Goal: Find specific page/section: Find specific page/section

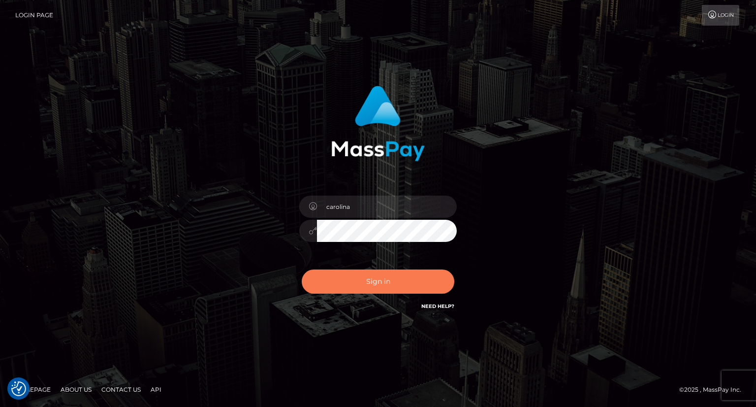
click at [380, 286] on button "Sign in" at bounding box center [378, 281] width 153 height 24
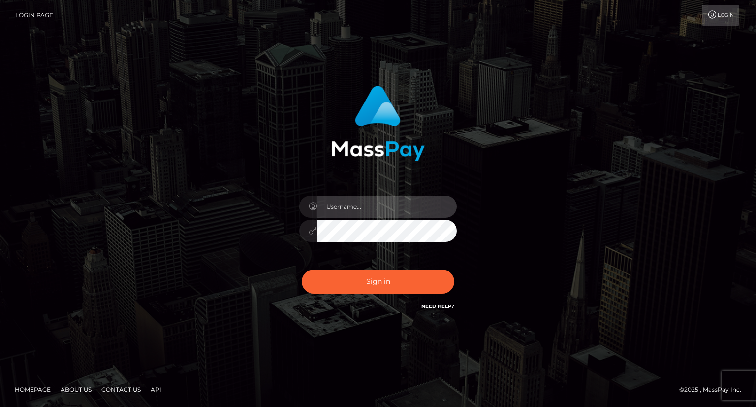
type input "carolina"
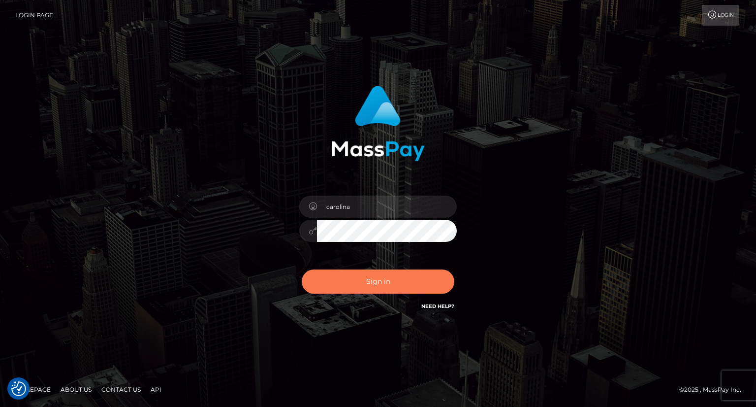
click at [397, 288] on button "Sign in" at bounding box center [378, 281] width 153 height 24
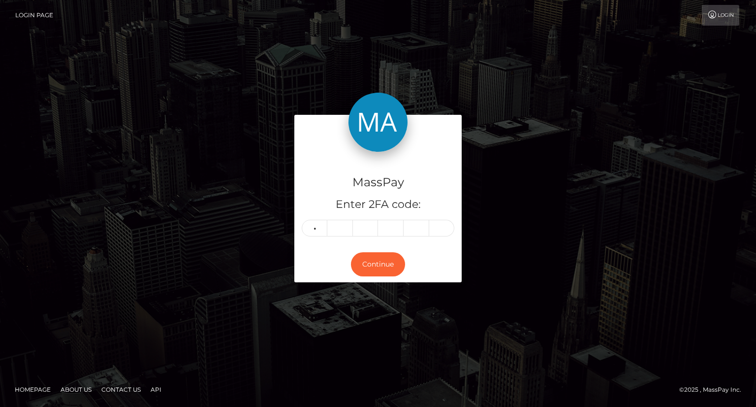
type input "2"
type input "4"
type input "9"
type input "8"
type input "0"
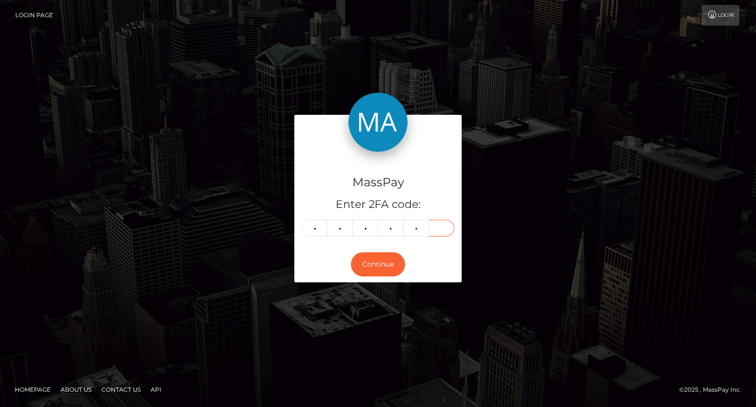
type input "2"
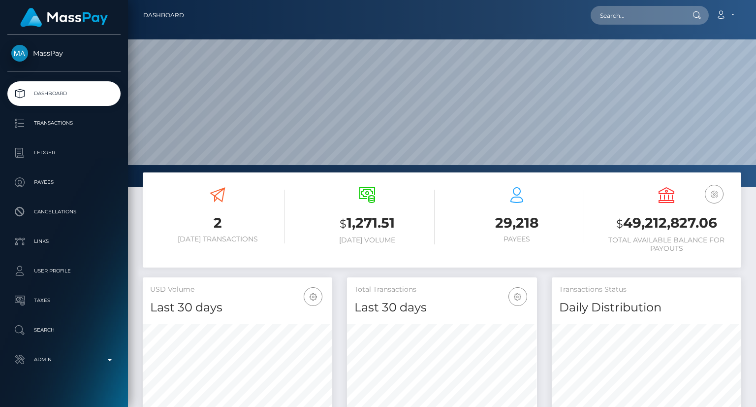
scroll to position [174, 189]
click at [628, 22] on input "text" at bounding box center [637, 15] width 93 height 19
paste input "68d6f6b367b9f0ff58e53507"
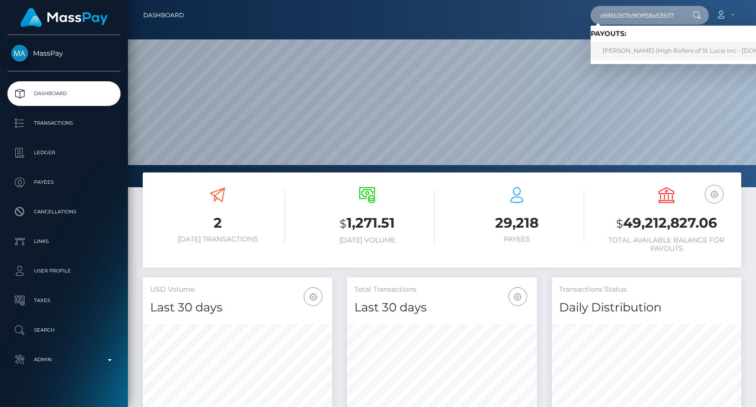
type input "68d6f6b367b9f0ff58e53507"
click at [662, 51] on link "JASON CHRISTOPHER HRUSKA (High Rollers of St Lucie Inc - Luckyrush.io)" at bounding box center [699, 51] width 217 height 18
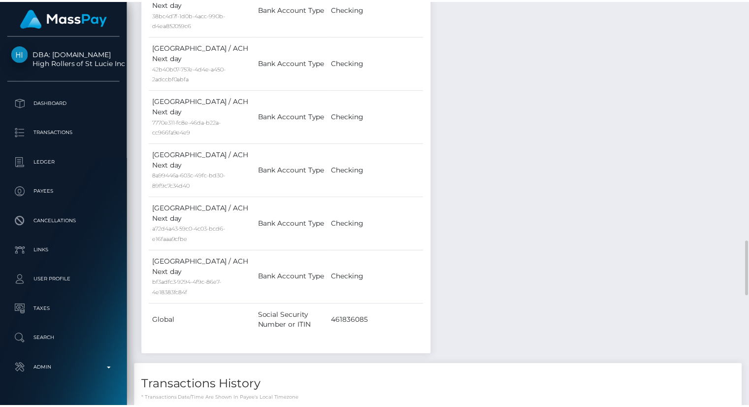
scroll to position [118, 189]
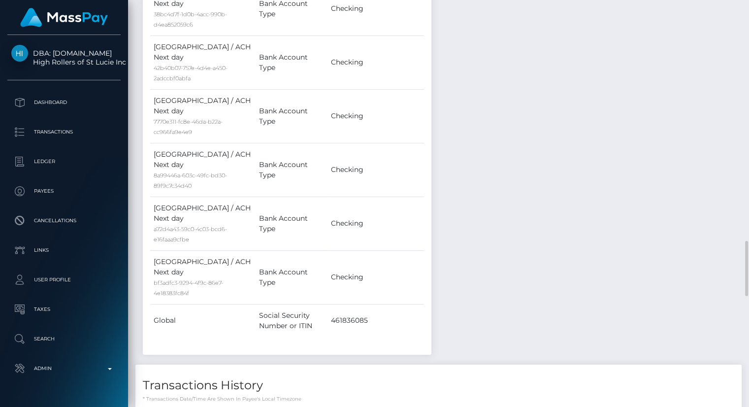
click at [700, 212] on div "Payee Attributes Payer Name Label Value United States / ACH Next day 38bc4d7f-1…" at bounding box center [438, 2] width 606 height 2908
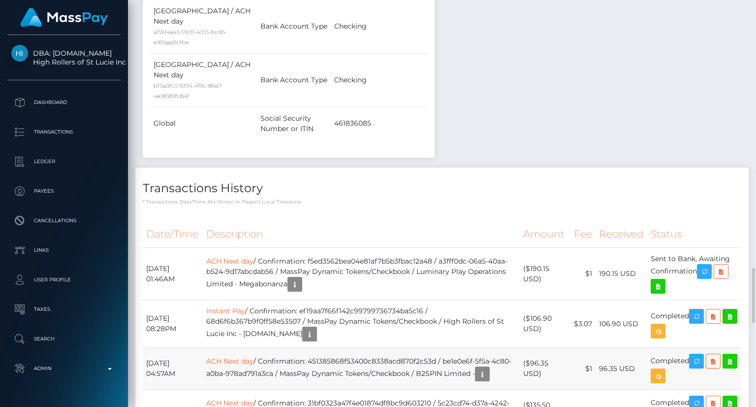
scroll to position [0, 0]
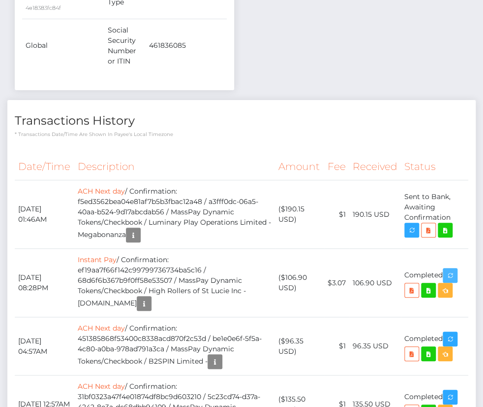
click at [453, 239] on body "DBA: Luckyrush.io High Rollers of St Lucie Inc Dashboard Transactions Ledger Pa…" at bounding box center [241, 203] width 483 height 407
click at [458, 268] on button "button" at bounding box center [450, 275] width 15 height 15
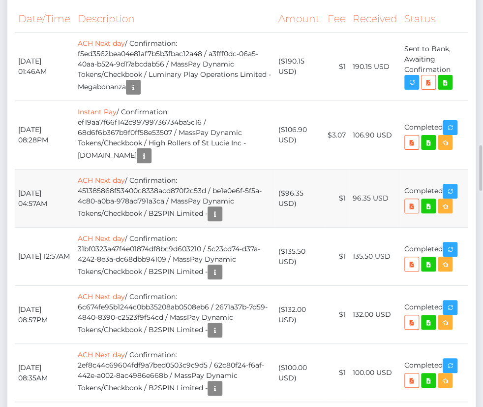
scroll to position [2166, 0]
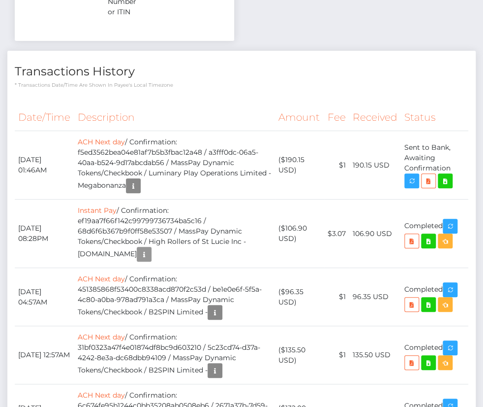
click at [134, 213] on body "DBA: Luckyrush.io High Rollers of St Lucie Inc Dashboard Transactions Ledger Pa…" at bounding box center [241, 203] width 483 height 407
click at [134, 213] on div "Additional Info" at bounding box center [134, 212] width 64 height 18
click at [135, 219] on div "Additional Info" at bounding box center [134, 212] width 64 height 18
click at [134, 215] on div "Additional Info" at bounding box center [134, 212] width 64 height 18
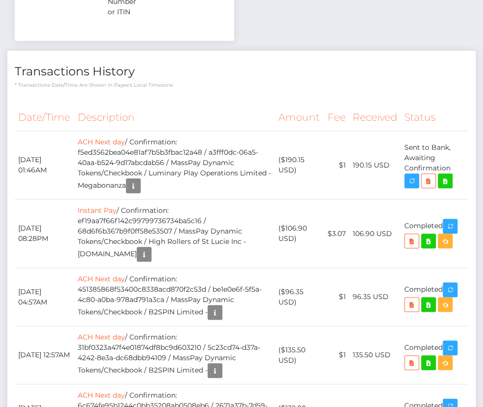
scroll to position [118, 141]
click at [134, 218] on body "DBA: Luckyrush.io High Rollers of St Lucie Inc Dashboard Transactions Ledger Pa…" at bounding box center [241, 203] width 483 height 407
click at [134, 218] on div "Additional Info" at bounding box center [134, 212] width 64 height 18
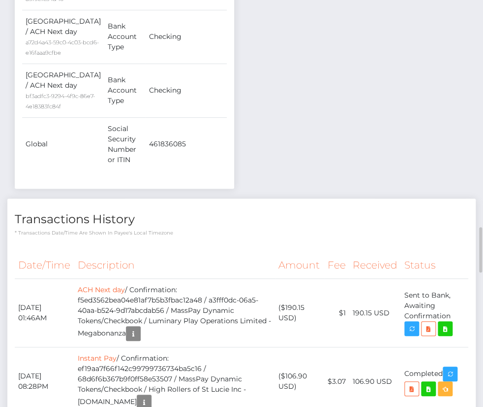
scroll to position [2265, 0]
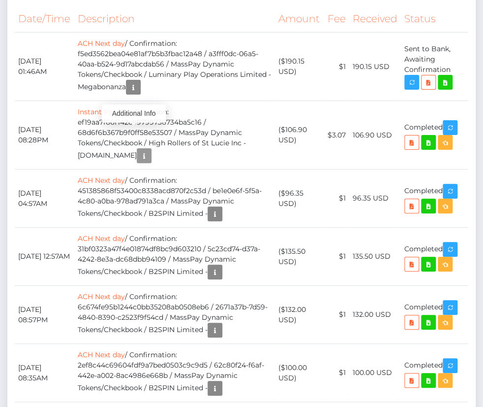
click at [136, 123] on body "DBA: Luckyrush.io High Rollers of St Lucie Inc Dashboard Transactions Ledger Pa…" at bounding box center [241, 203] width 483 height 407
click at [135, 119] on div "Additional Info" at bounding box center [134, 113] width 64 height 18
click at [132, 117] on div "Additional Info" at bounding box center [134, 113] width 64 height 18
click at [134, 118] on div "Additional Info" at bounding box center [134, 113] width 64 height 18
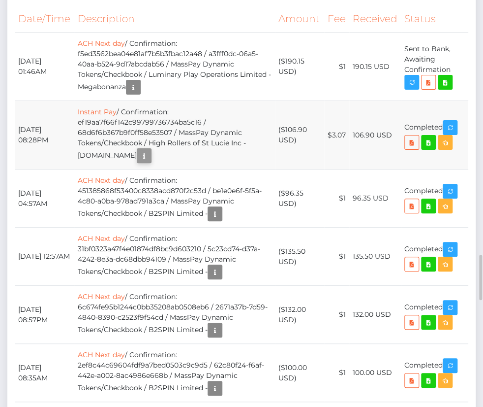
click at [134, 118] on div "Additional Info" at bounding box center [134, 113] width 64 height 18
click at [134, 120] on body "DBA: Luckyrush.io High Rollers of St Lucie Inc Dashboard Transactions Ledger Pa…" at bounding box center [241, 203] width 483 height 407
click at [134, 118] on div "Additional Info" at bounding box center [134, 113] width 64 height 18
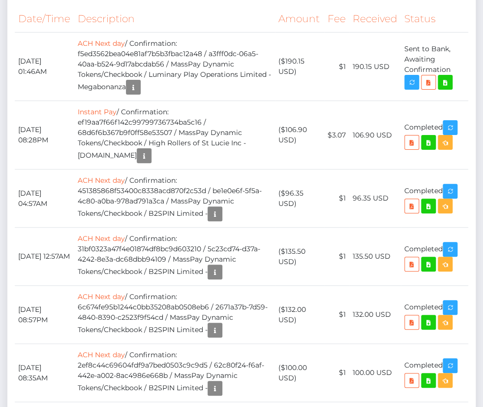
click at [134, 118] on div "Additional Info" at bounding box center [134, 113] width 64 height 18
click at [136, 121] on div "Additional Info" at bounding box center [134, 113] width 64 height 18
click at [134, 117] on div "Additional Info" at bounding box center [134, 113] width 64 height 18
click at [133, 117] on div "Additional Info" at bounding box center [134, 113] width 64 height 18
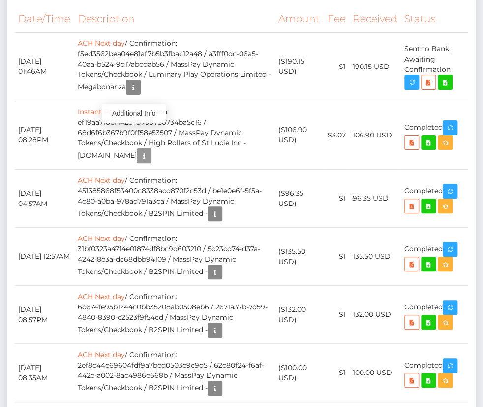
click at [133, 117] on body "DBA: Luckyrush.io High Rollers of St Lucie Inc Dashboard Transactions Ledger Pa…" at bounding box center [241, 203] width 483 height 407
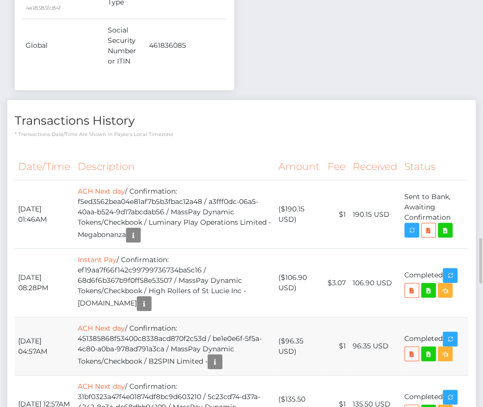
scroll to position [2265, 0]
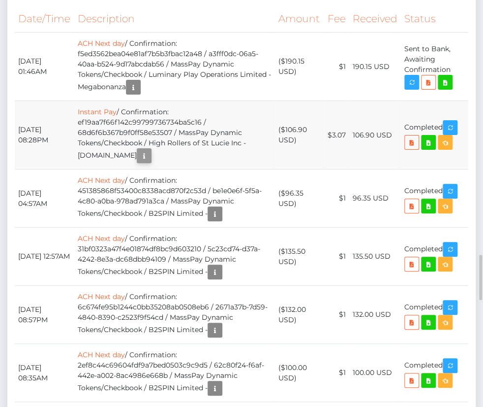
click at [136, 120] on body "DBA: Luckyrush.io High Rollers of St Lucie Inc Dashboard Transactions Ledger Pa…" at bounding box center [241, 203] width 483 height 407
click at [136, 121] on body "DBA: Luckyrush.io High Rollers of St Lucie Inc Dashboard Transactions Ledger Pa…" at bounding box center [241, 203] width 483 height 407
click at [132, 118] on div "Additional Info" at bounding box center [134, 113] width 64 height 18
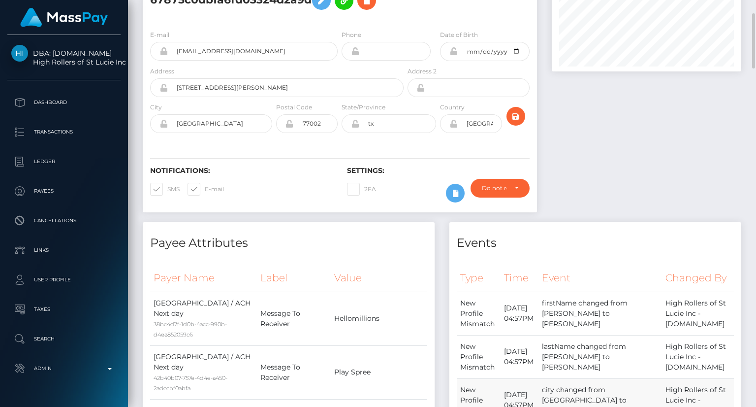
scroll to position [0, 0]
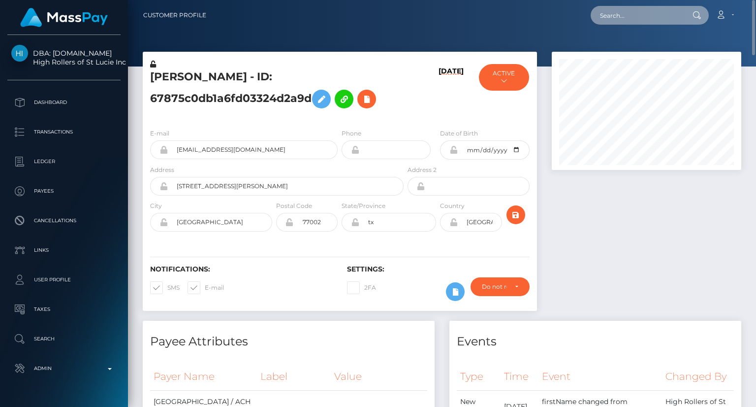
click at [475, 16] on input "text" at bounding box center [637, 15] width 93 height 19
paste input "poact_cBcunQbHTDtN"
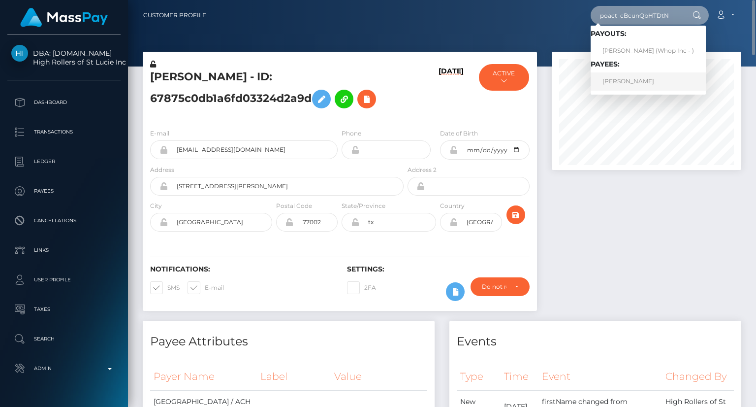
type input "poact_cBcunQbHTDtN"
click at [475, 83] on link "MOHD MONIS KHAN" at bounding box center [648, 81] width 115 height 18
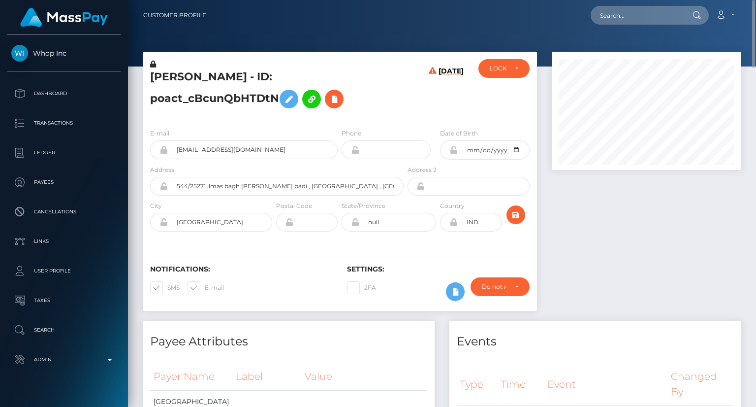
click at [182, 77] on h5 "[PERSON_NAME] - ID: poact_cBcunQbHTDtN" at bounding box center [274, 91] width 248 height 44
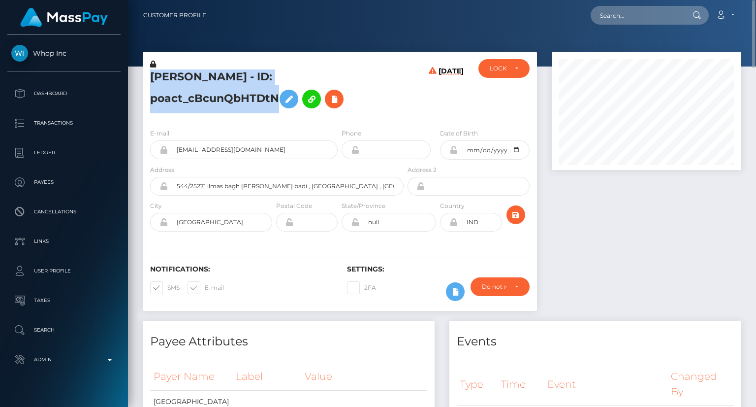
click at [182, 77] on h5 "[PERSON_NAME] - ID: poact_cBcunQbHTDtN" at bounding box center [274, 91] width 248 height 44
copy h5 "[PERSON_NAME] - ID: poact_cBcunQbHTDtN"
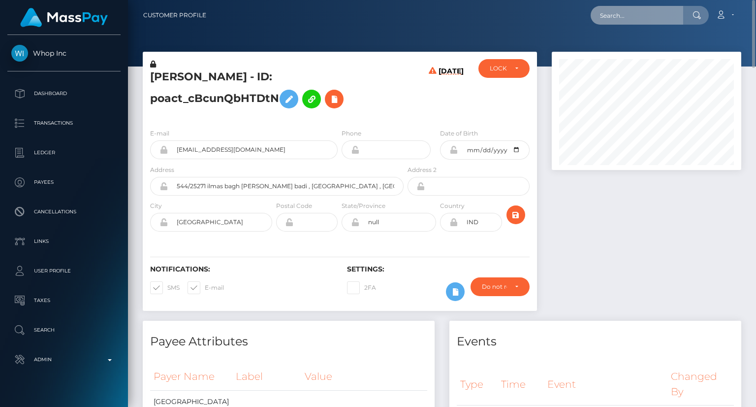
click at [620, 19] on input "text" at bounding box center [637, 15] width 93 height 19
paste input "poact_51M5OfhB8yDz"
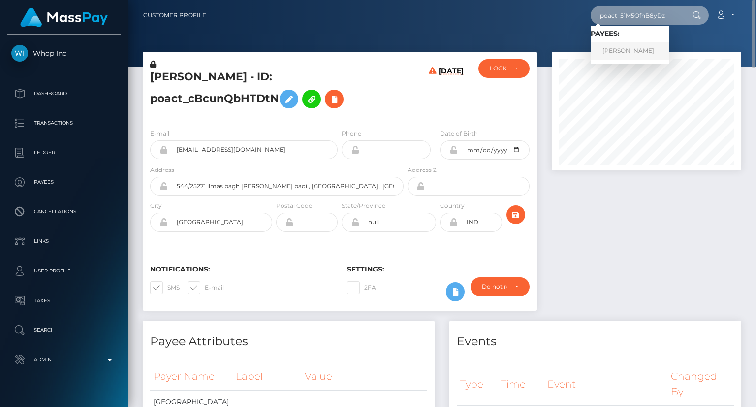
type input "poact_51M5OfhB8yDz"
click at [638, 56] on link "Mahmoud Tarek" at bounding box center [630, 51] width 79 height 18
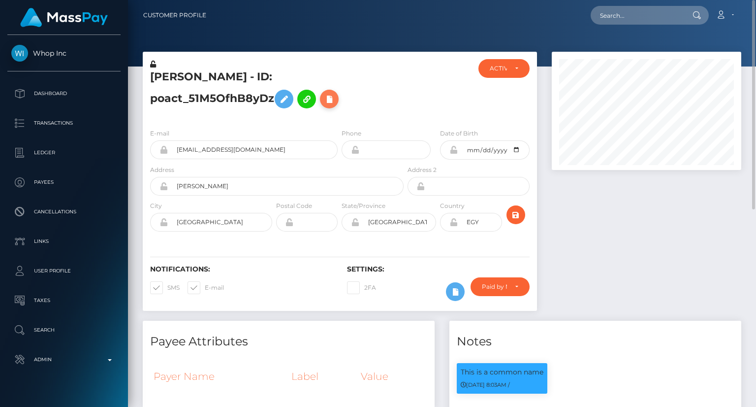
click at [323, 101] on icon at bounding box center [329, 99] width 12 height 12
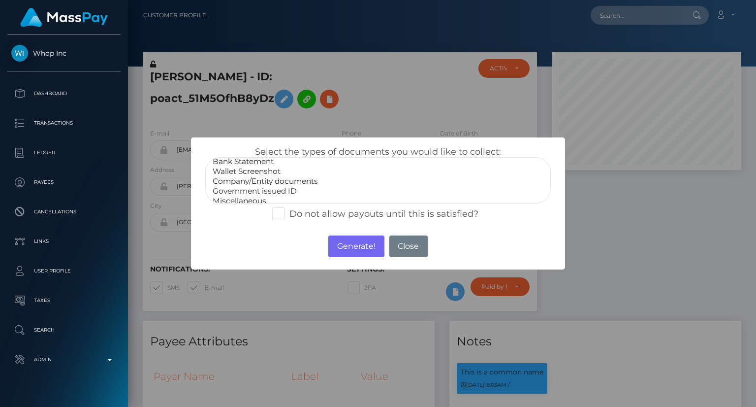
scroll to position [20, 0]
select select "Government issued ID"
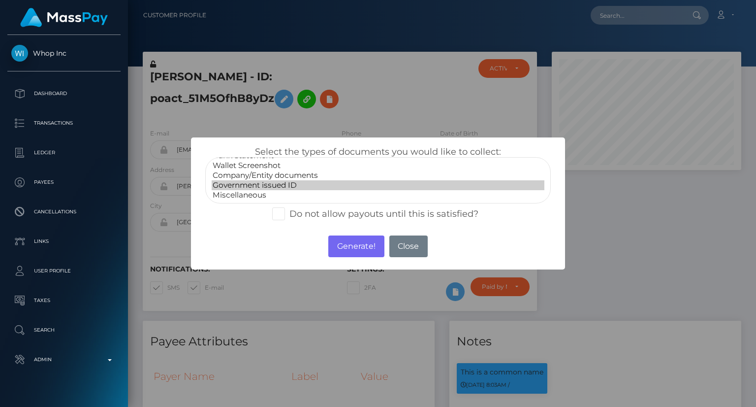
click at [263, 186] on option "Government issued ID" at bounding box center [378, 185] width 333 height 10
click at [368, 252] on button "Generate!" at bounding box center [356, 246] width 56 height 22
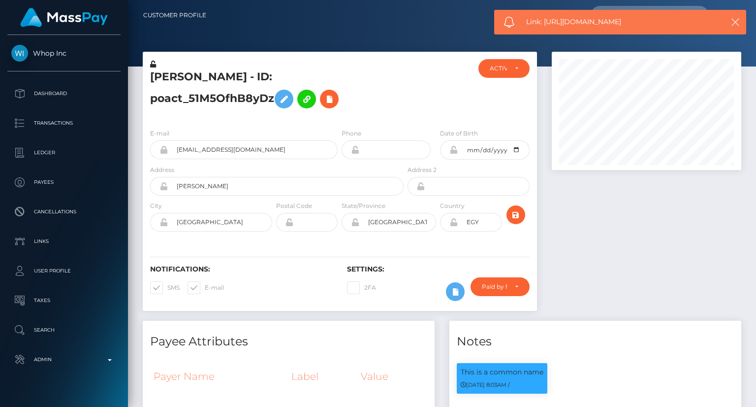
click at [583, 24] on span "Link: [URL][DOMAIN_NAME]" at bounding box center [619, 22] width 187 height 10
copy span "Link: [URL][DOMAIN_NAME]"
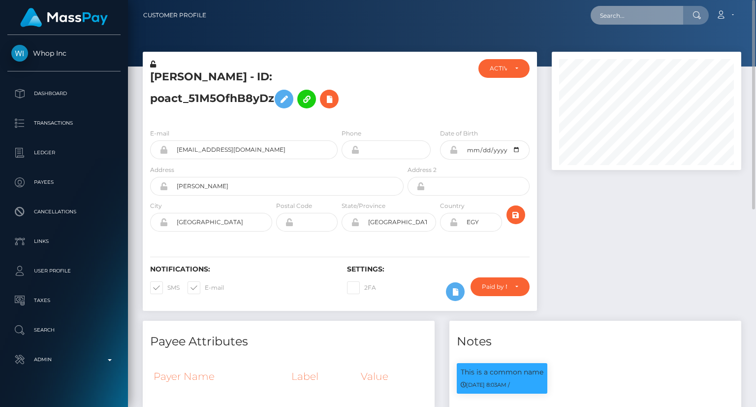
click at [622, 12] on input "text" at bounding box center [637, 15] width 93 height 19
paste input "poact_mgfd7hqfw8v8"
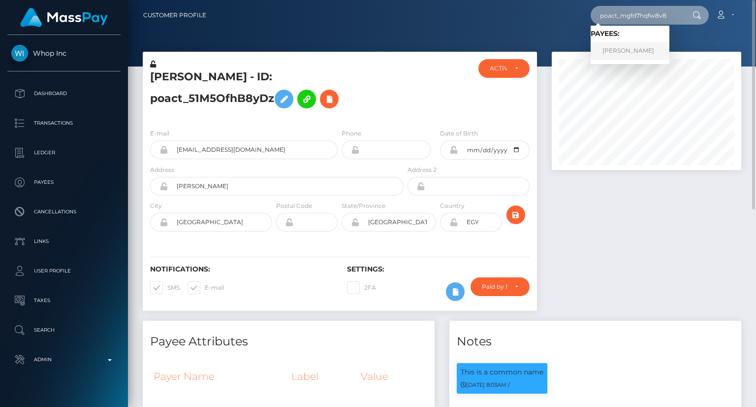
type input "poact_mgfd7hqfw8v8"
click at [620, 54] on link "ANIL KUMAR" at bounding box center [630, 51] width 79 height 18
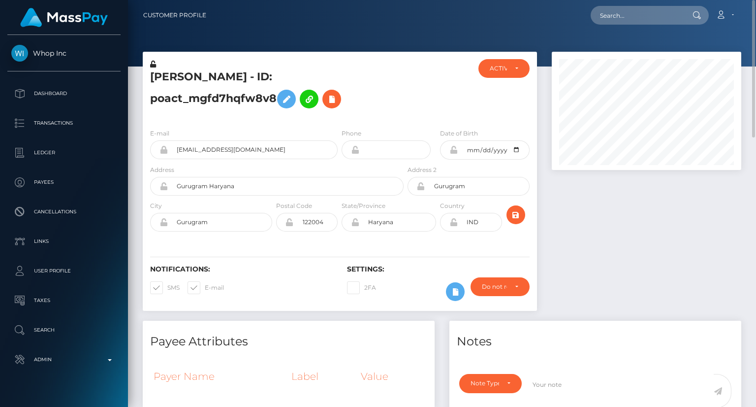
click at [261, 73] on h5 "[PERSON_NAME] - ID: poact_mgfd7hqfw8v8" at bounding box center [274, 91] width 248 height 44
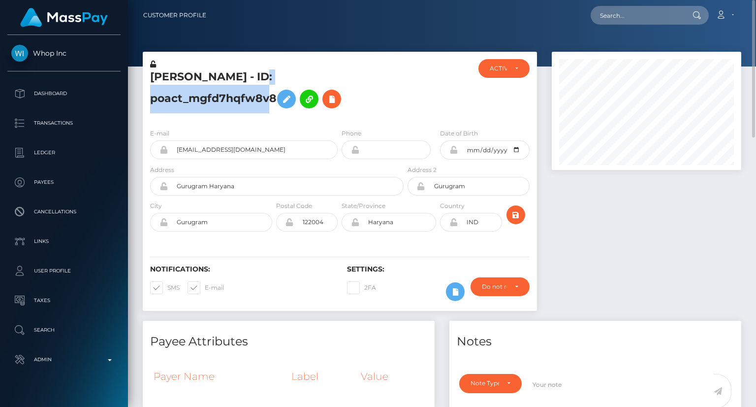
click at [261, 73] on h5 "[PERSON_NAME] - ID: poact_mgfd7hqfw8v8" at bounding box center [274, 91] width 248 height 44
copy h5 "[PERSON_NAME] - ID: poact_mgfd7hqfw8v8"
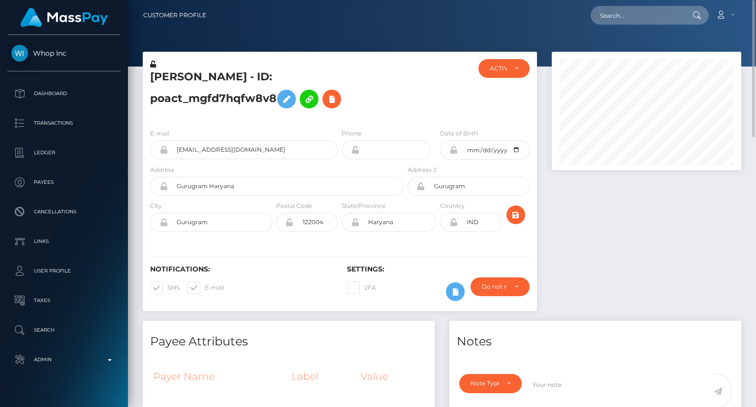
click at [610, 25] on div "Loading... Loading... Account Edit Profile Logout" at bounding box center [477, 15] width 527 height 21
click at [615, 16] on input "text" at bounding box center [637, 15] width 93 height 19
paste input "poact_NcBKTZ7uY4qe"
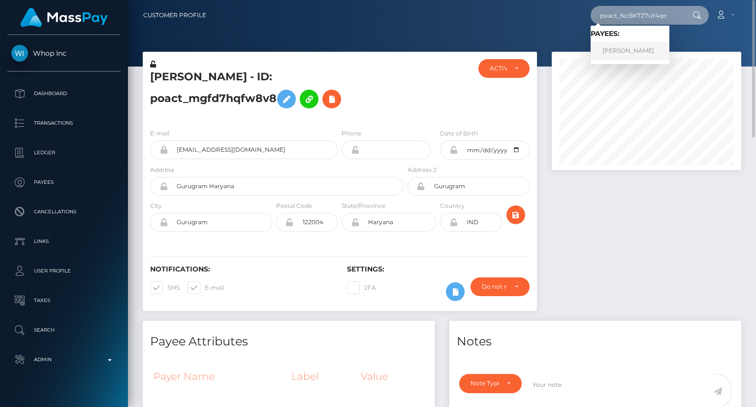
type input "poact_NcBKTZ7uY4qe"
click at [648, 54] on link "Sayfullo Mirzoev" at bounding box center [630, 51] width 79 height 18
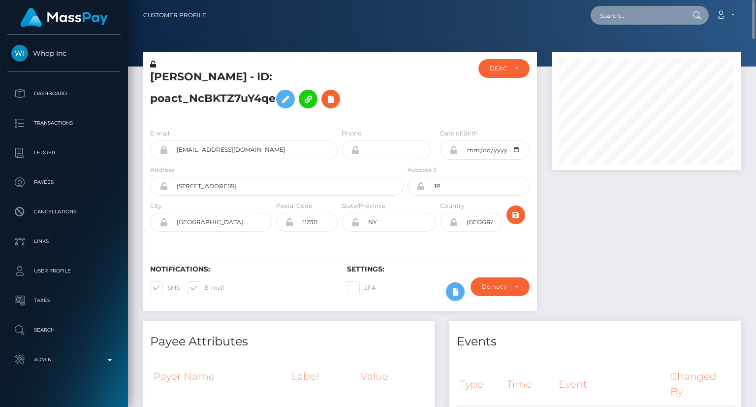
click at [659, 22] on input "text" at bounding box center [637, 15] width 93 height 19
drag, startPoint x: 658, startPoint y: 20, endPoint x: 653, endPoint y: 19, distance: 5.0
click at [653, 22] on input "text" at bounding box center [637, 15] width 93 height 19
paste input "poact_8XGp8yXM3e7I"
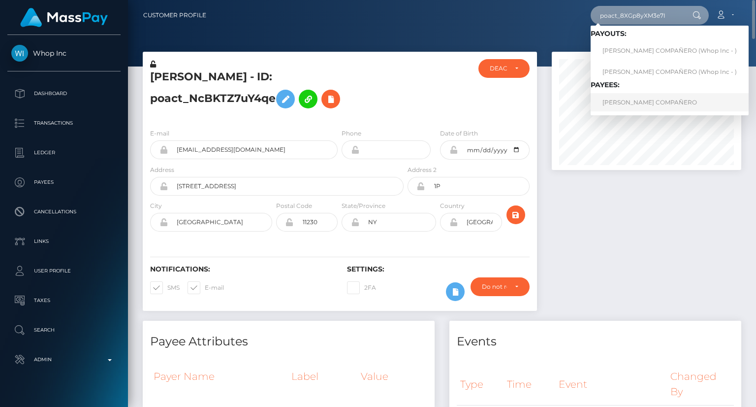
type input "poact_8XGp8yXM3e7I"
click at [652, 105] on link "MARJURIE JUDAYA COMPAÑERO" at bounding box center [670, 102] width 158 height 18
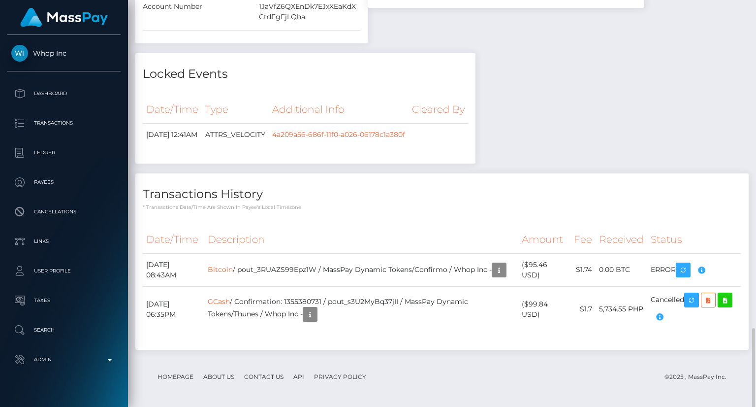
scroll to position [1132, 0]
